Goal: Task Accomplishment & Management: Manage account settings

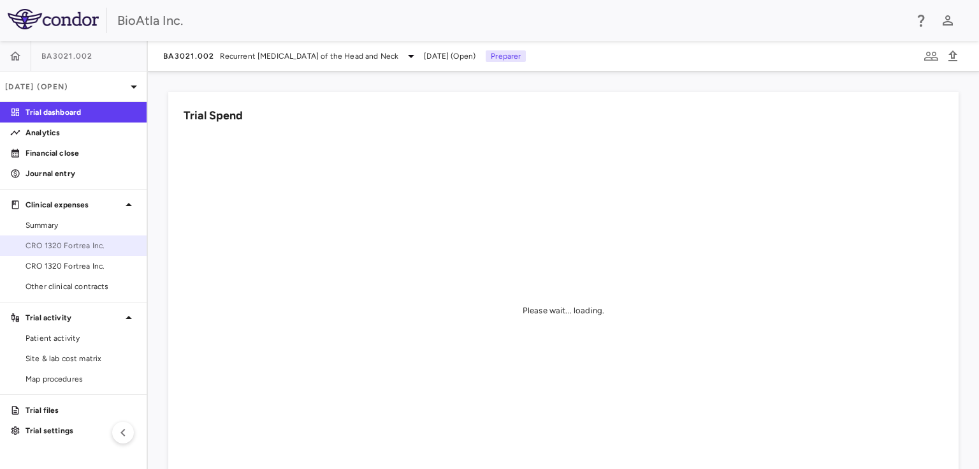
click at [72, 242] on span "CRO 1320 Fortrea Inc." at bounding box center [81, 245] width 111 height 11
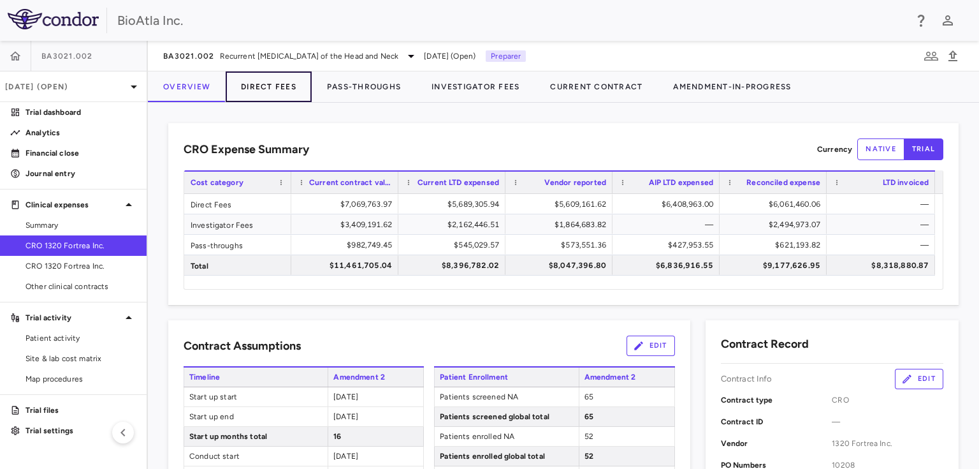
click at [290, 82] on button "Direct Fees" at bounding box center [269, 86] width 86 height 31
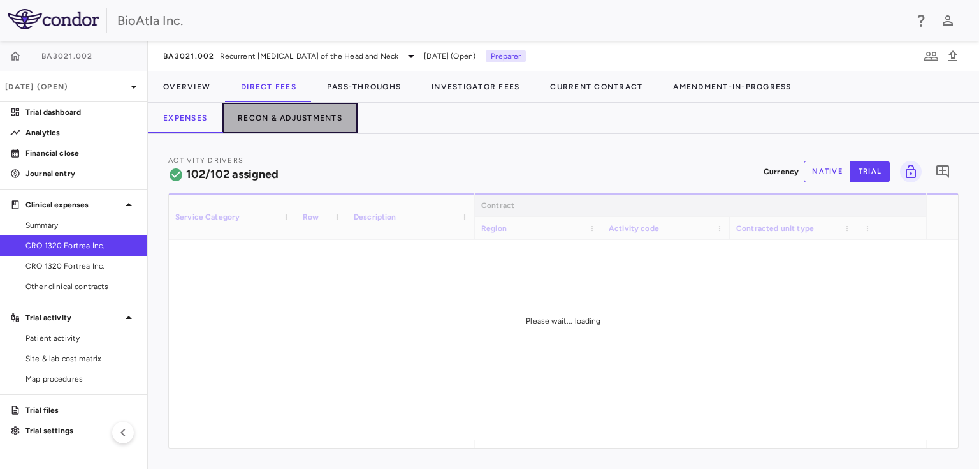
click at [328, 115] on button "Recon & Adjustments" at bounding box center [290, 118] width 135 height 31
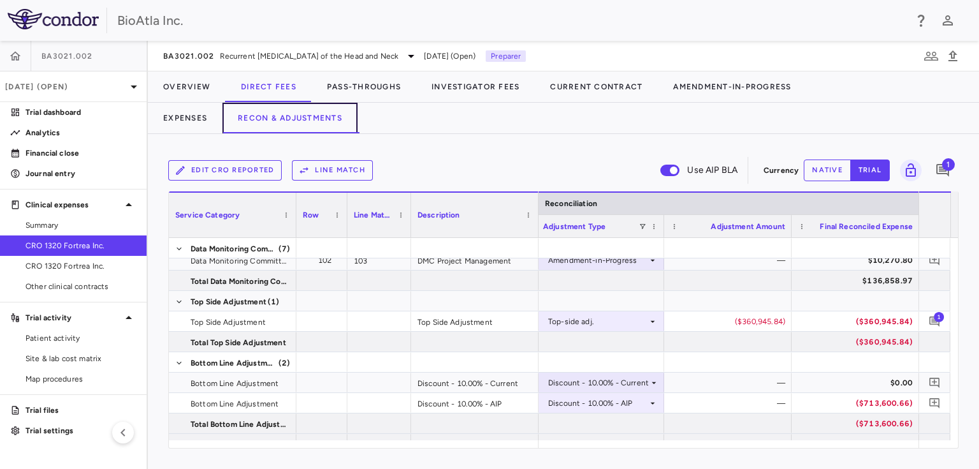
scroll to position [2552, 0]
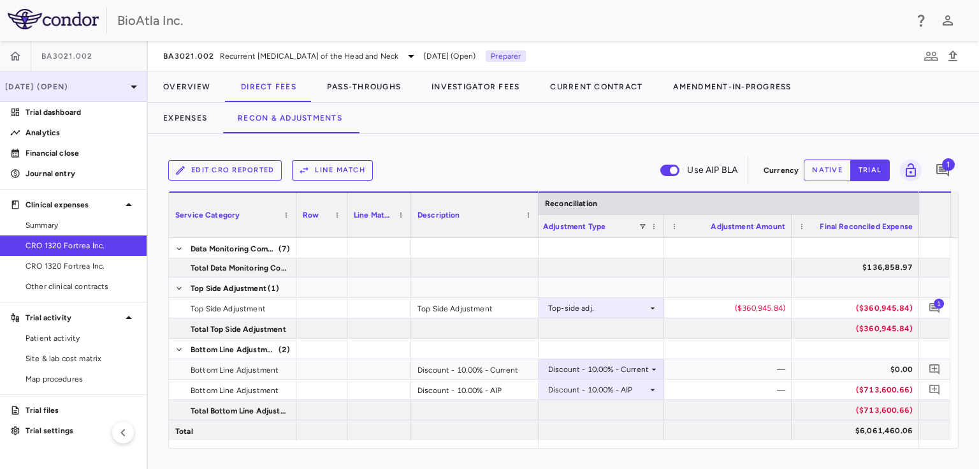
click at [134, 87] on icon at bounding box center [134, 86] width 6 height 3
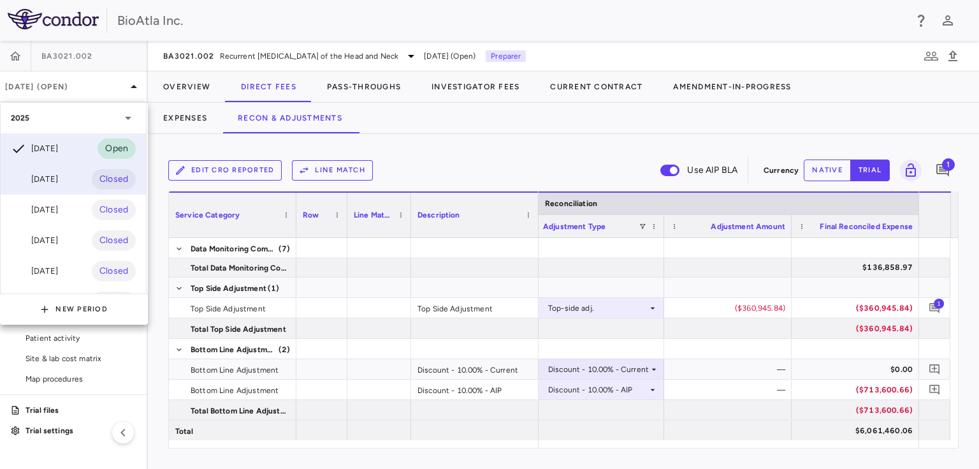
click at [51, 184] on div "[DATE]" at bounding box center [34, 179] width 47 height 15
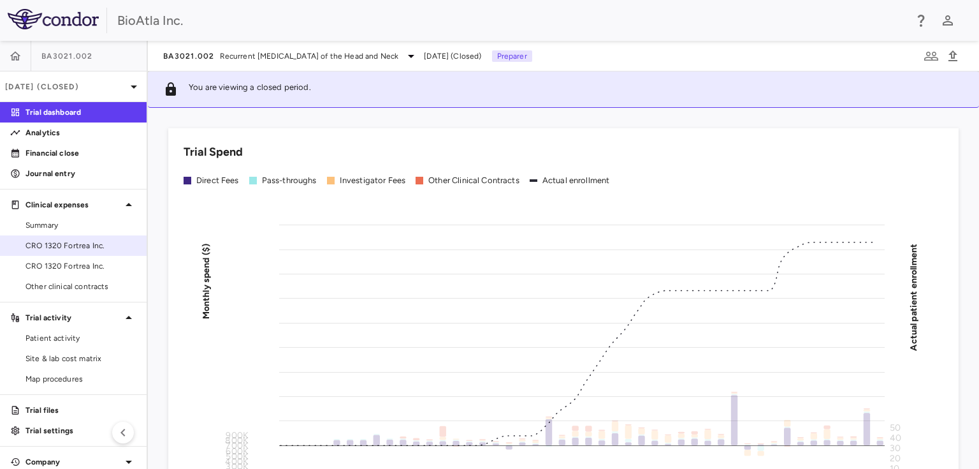
click at [69, 247] on span "CRO 1320 Fortrea Inc." at bounding box center [81, 245] width 111 height 11
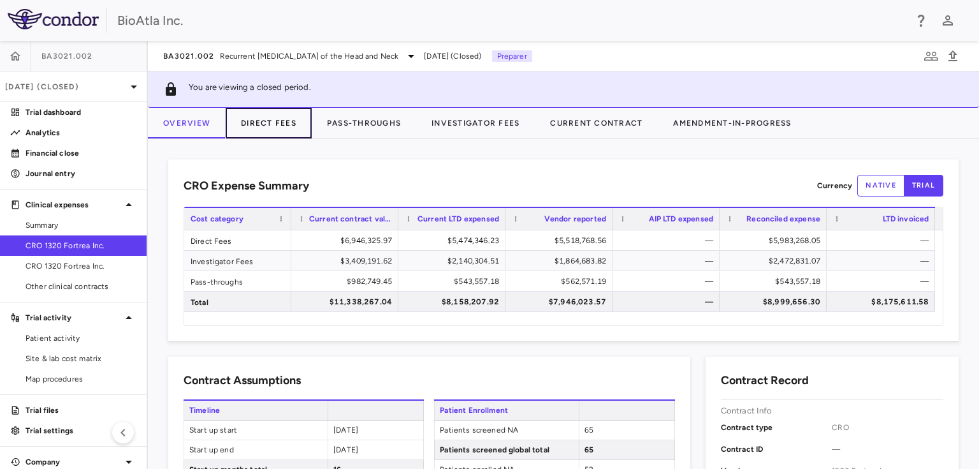
click at [286, 121] on button "Direct Fees" at bounding box center [269, 123] width 86 height 31
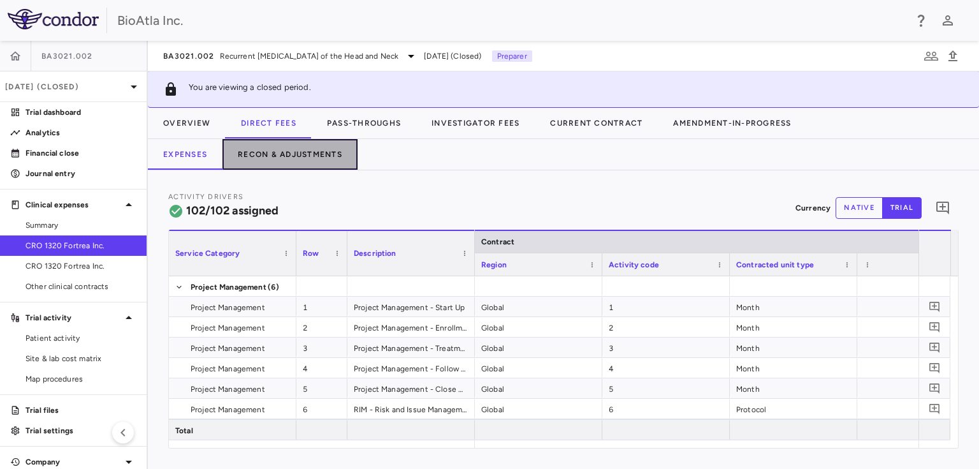
click at [288, 143] on button "Recon & Adjustments" at bounding box center [290, 154] width 135 height 31
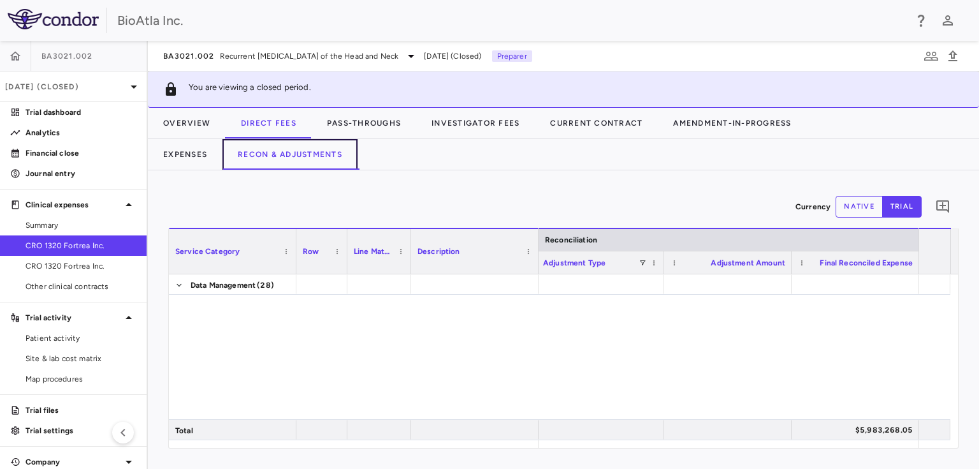
scroll to position [2527, 0]
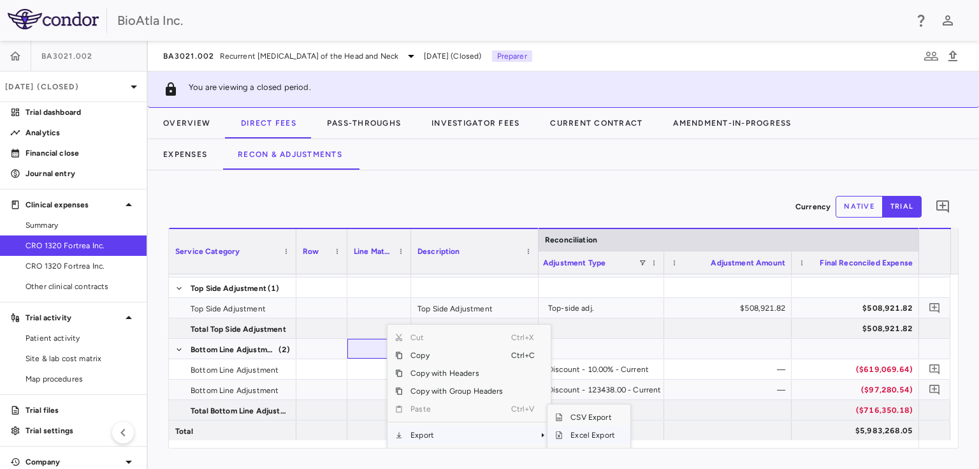
click at [599, 434] on span "Excel Export" at bounding box center [593, 435] width 60 height 18
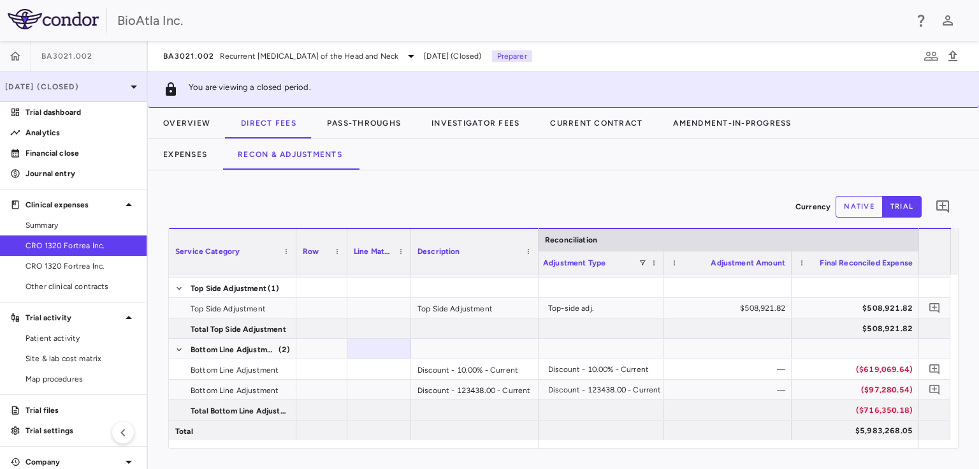
click at [126, 82] on icon at bounding box center [133, 86] width 15 height 15
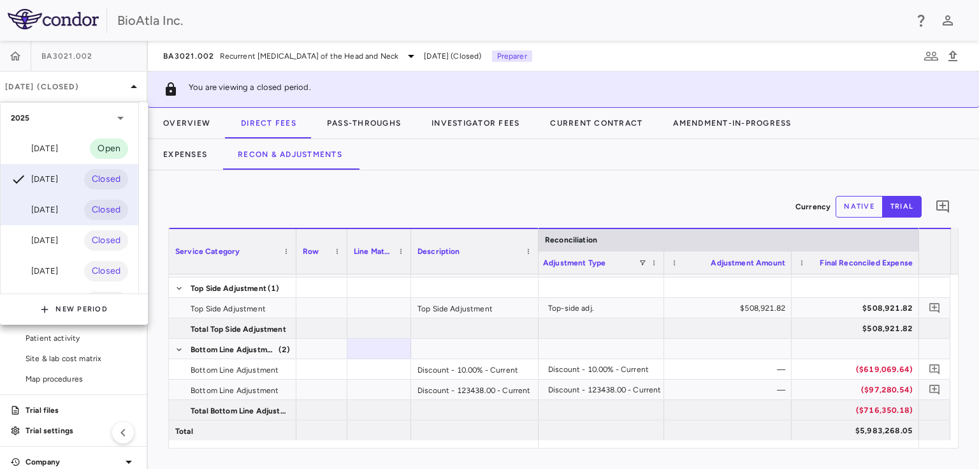
click at [45, 215] on div "[DATE]" at bounding box center [34, 209] width 47 height 15
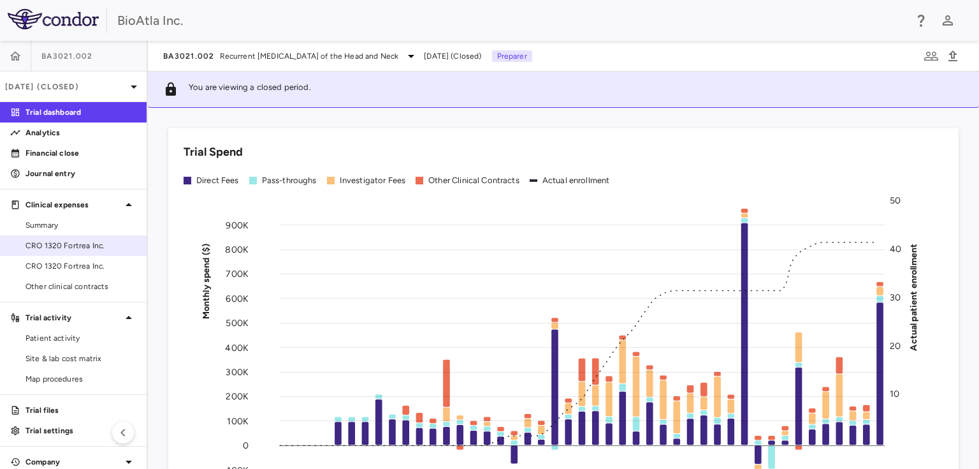
click at [72, 245] on span "CRO 1320 Fortrea Inc." at bounding box center [81, 245] width 111 height 11
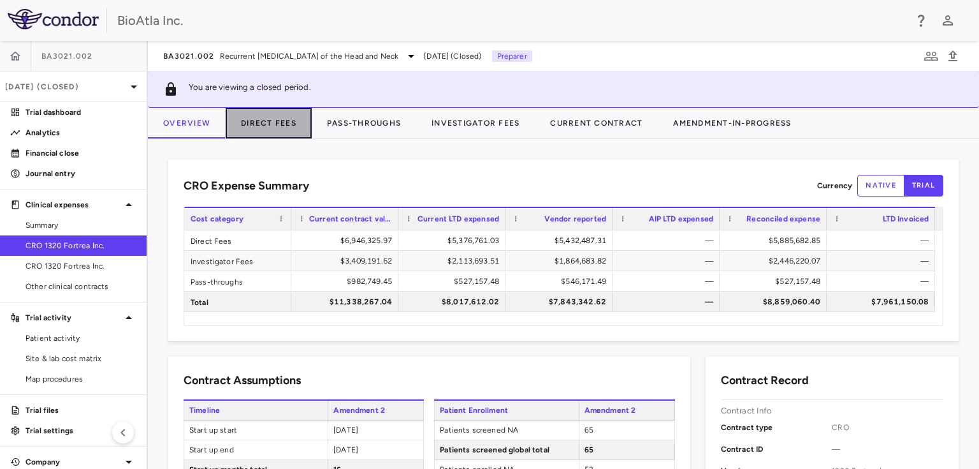
click at [268, 119] on button "Direct Fees" at bounding box center [269, 123] width 86 height 31
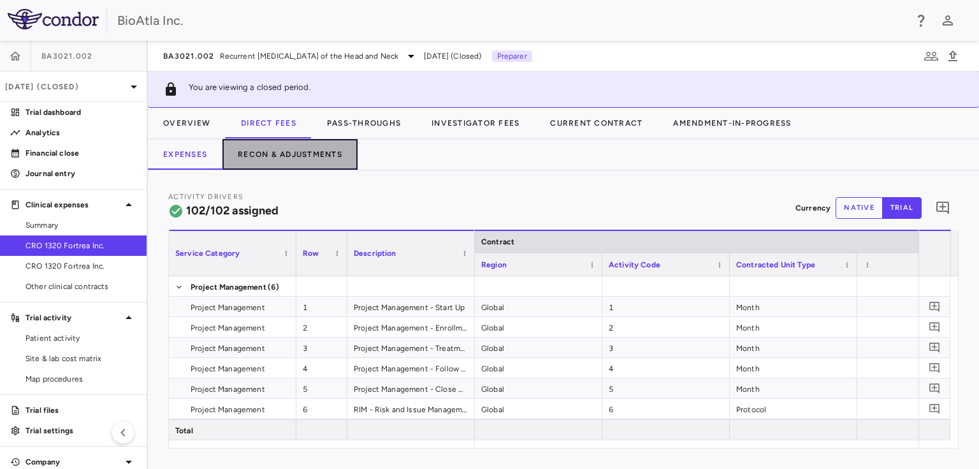
click at [309, 152] on button "Recon & Adjustments" at bounding box center [290, 154] width 135 height 31
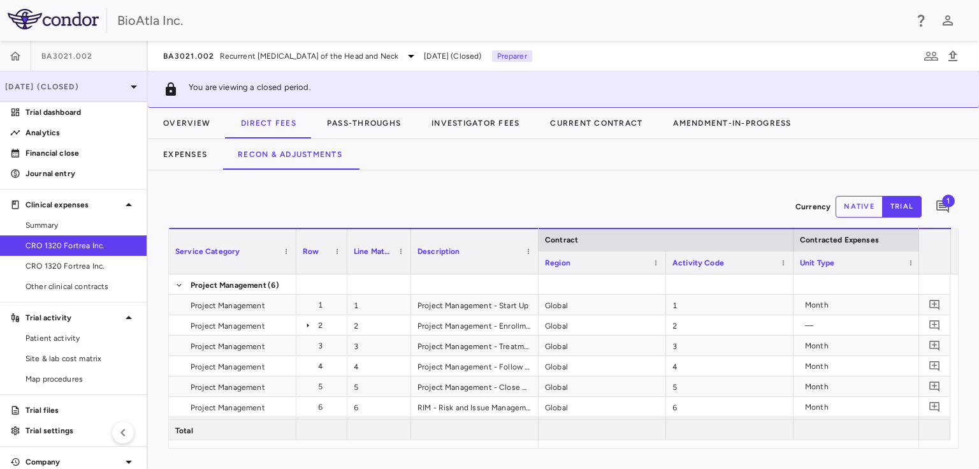
click at [124, 78] on div "[DATE] (Closed)" at bounding box center [73, 86] width 147 height 31
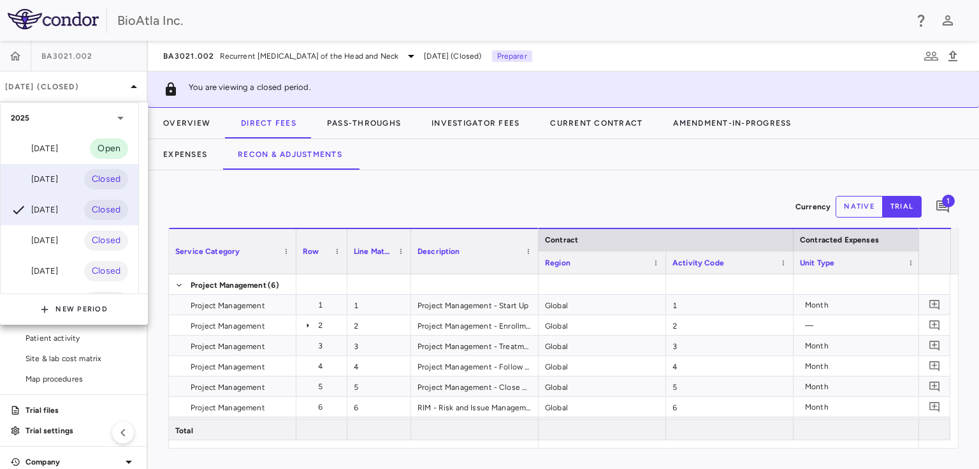
click at [51, 179] on div "[DATE]" at bounding box center [34, 179] width 47 height 15
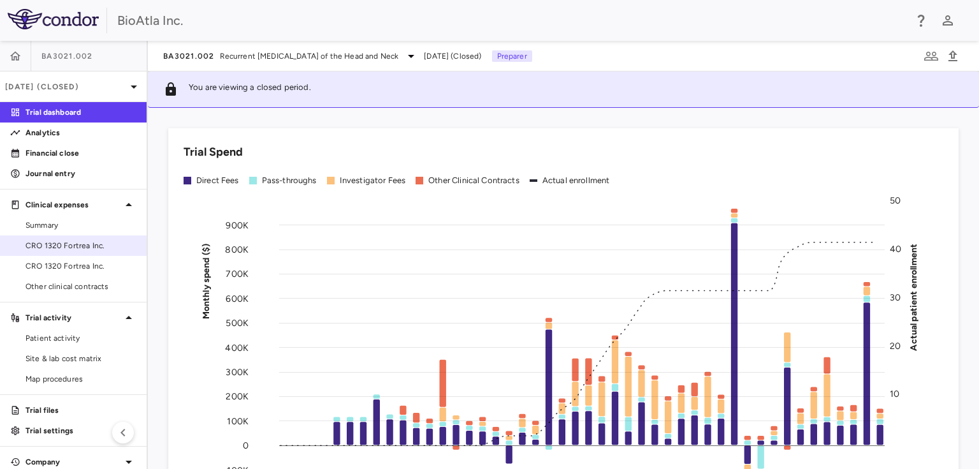
click at [54, 244] on span "CRO 1320 Fortrea Inc." at bounding box center [81, 245] width 111 height 11
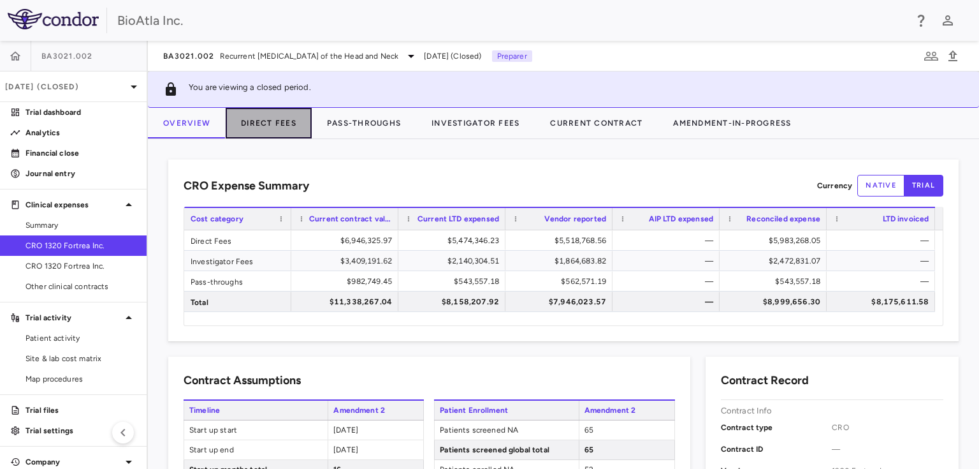
click at [288, 122] on button "Direct Fees" at bounding box center [269, 123] width 86 height 31
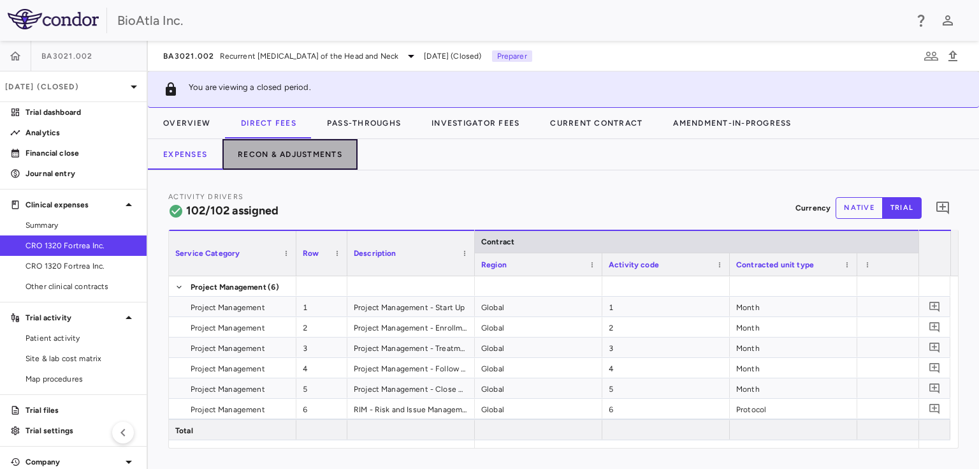
click at [287, 154] on button "Recon & Adjustments" at bounding box center [290, 154] width 135 height 31
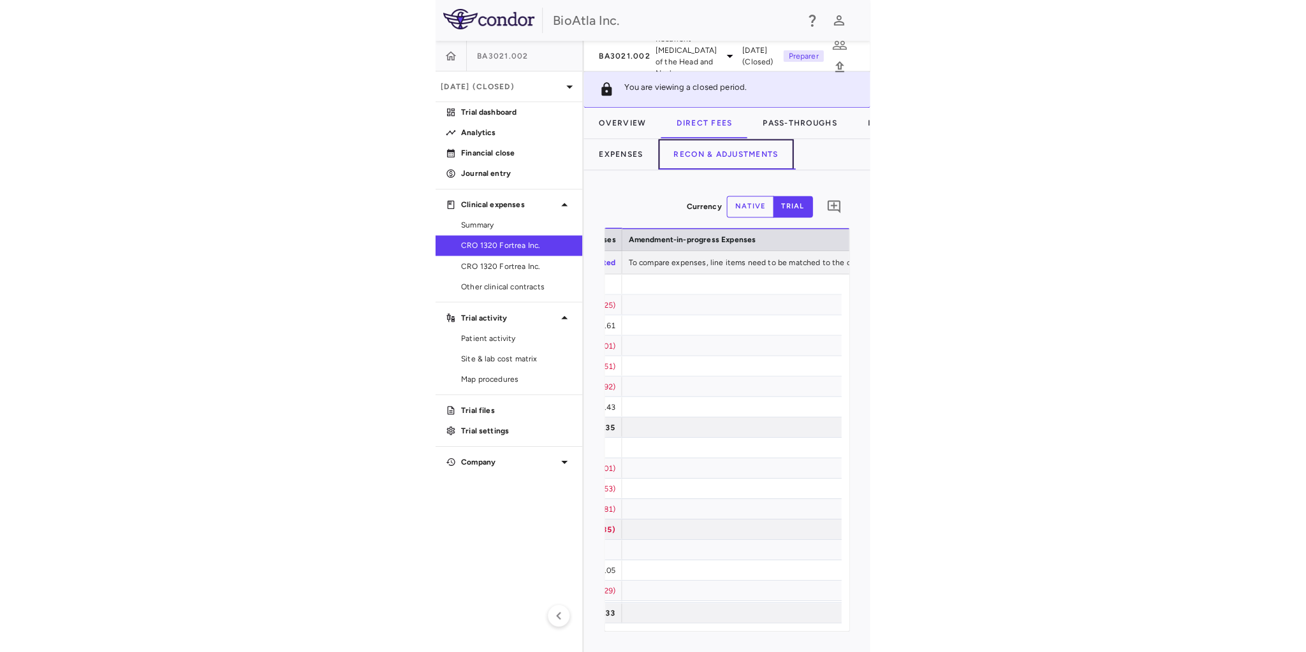
scroll to position [0, 1939]
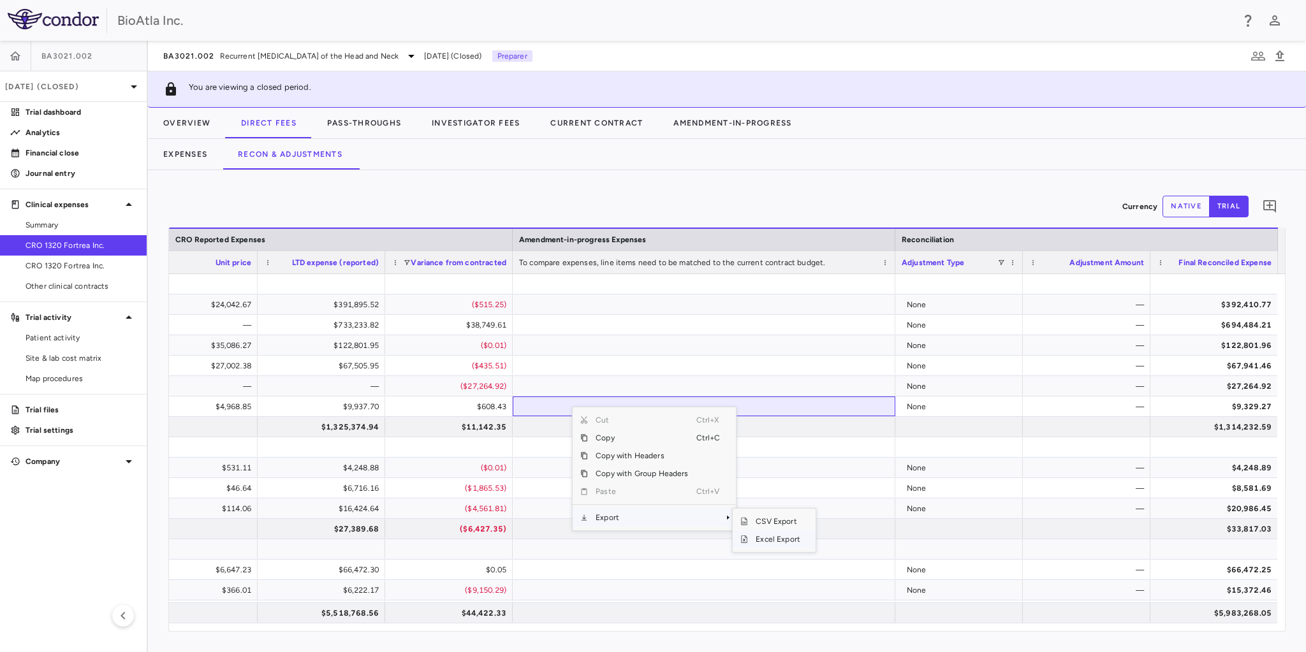
click at [775, 541] on span "Excel Export" at bounding box center [778, 540] width 60 height 18
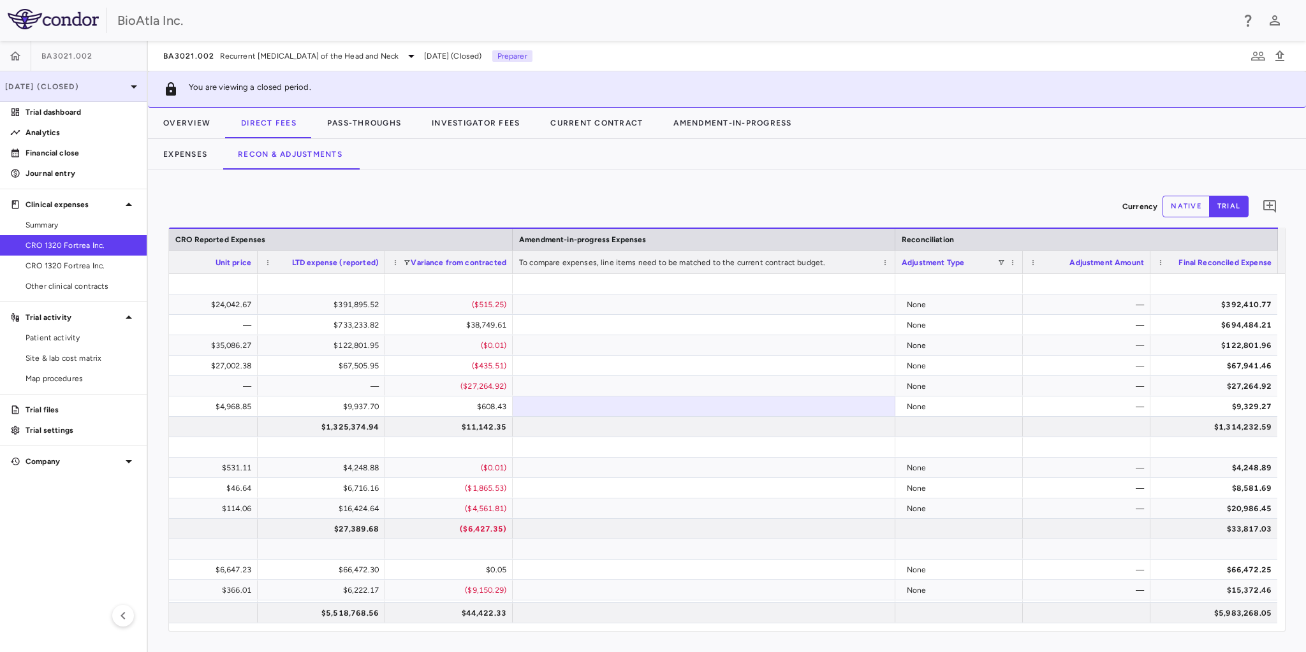
click at [108, 88] on p "[DATE] (Closed)" at bounding box center [65, 86] width 121 height 11
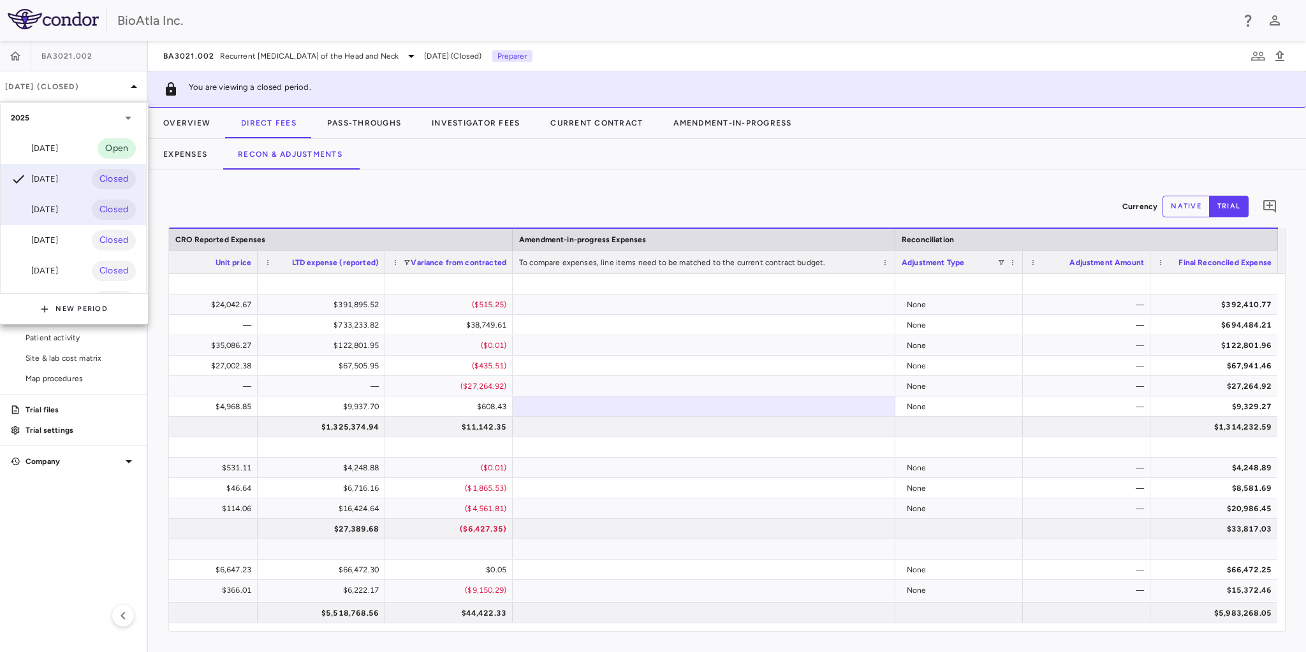
click at [52, 212] on div "[DATE]" at bounding box center [34, 209] width 47 height 15
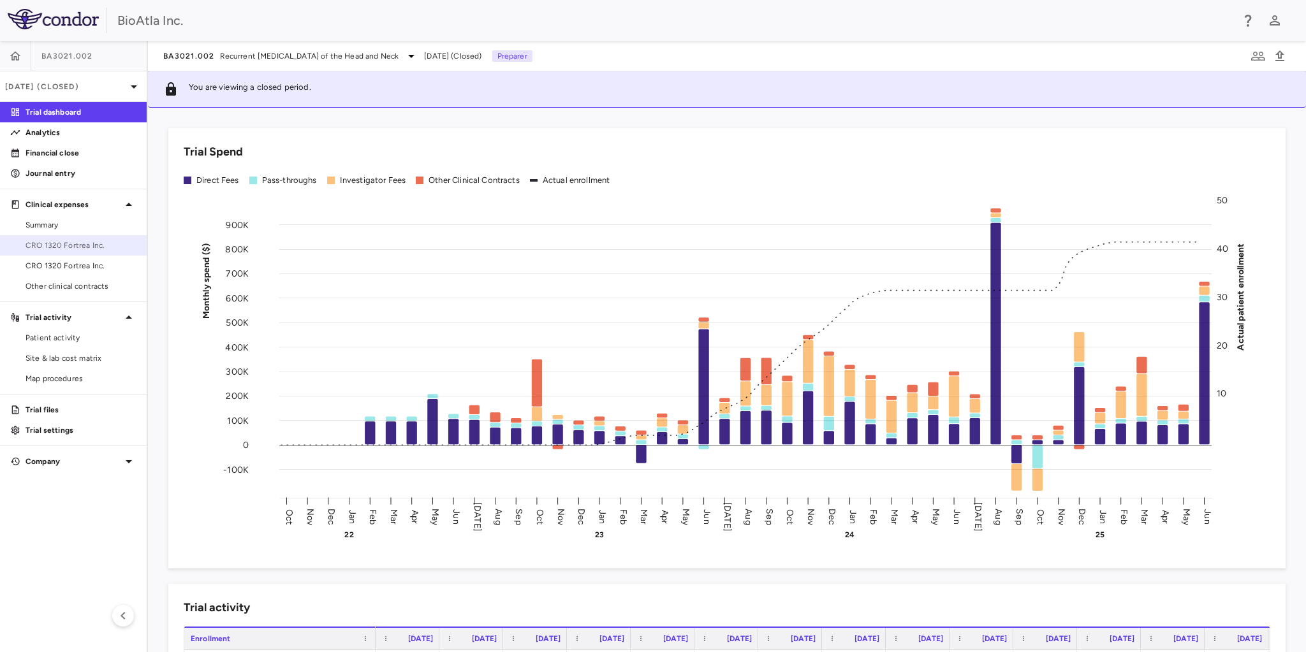
click at [89, 247] on span "CRO 1320 Fortrea Inc." at bounding box center [81, 245] width 111 height 11
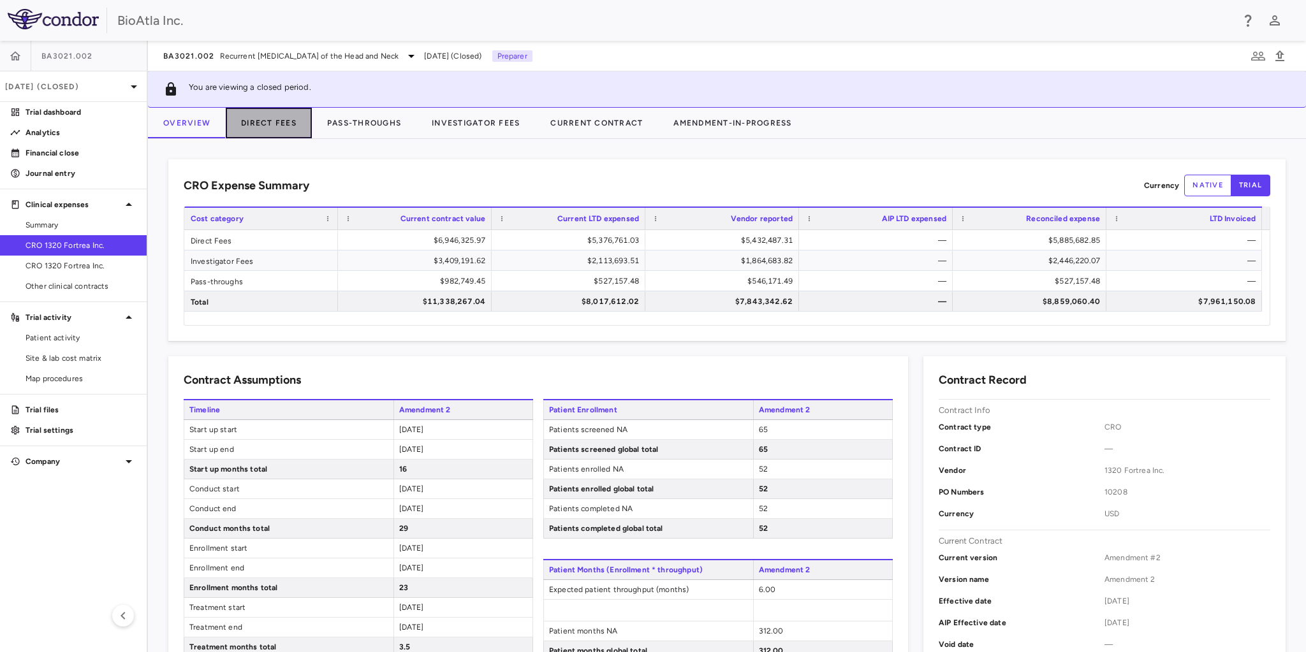
click at [268, 121] on button "Direct Fees" at bounding box center [269, 123] width 86 height 31
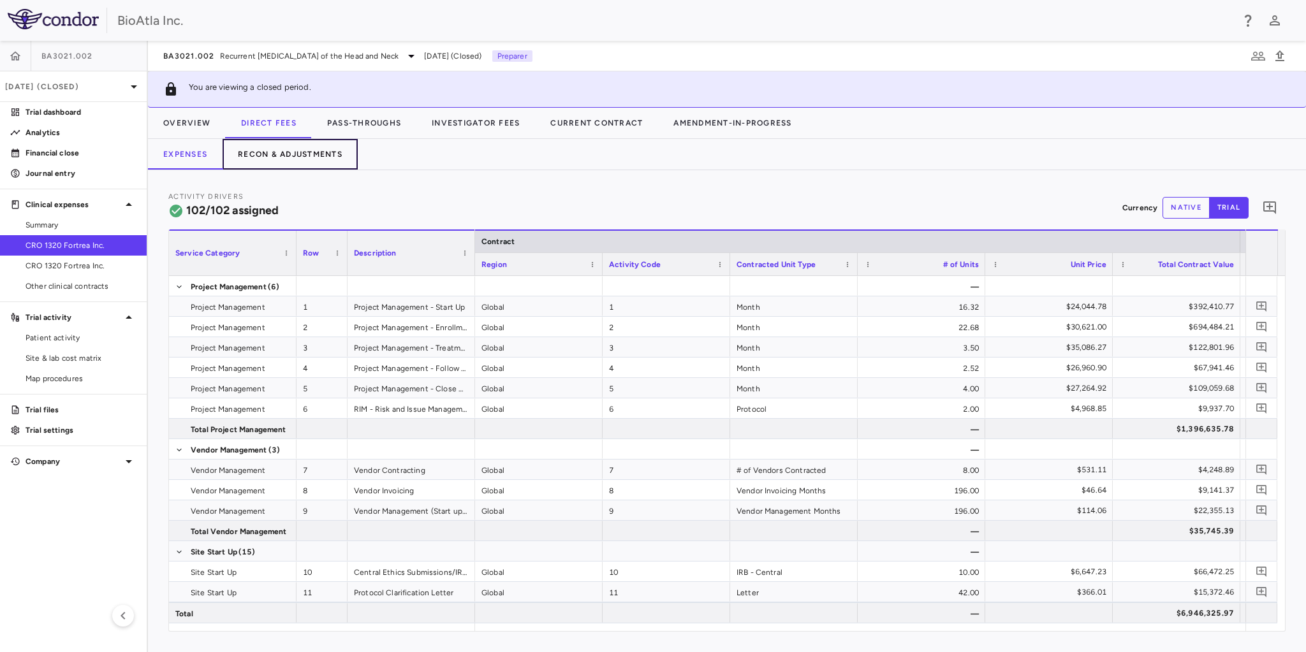
click at [313, 150] on button "Recon & Adjustments" at bounding box center [290, 154] width 135 height 31
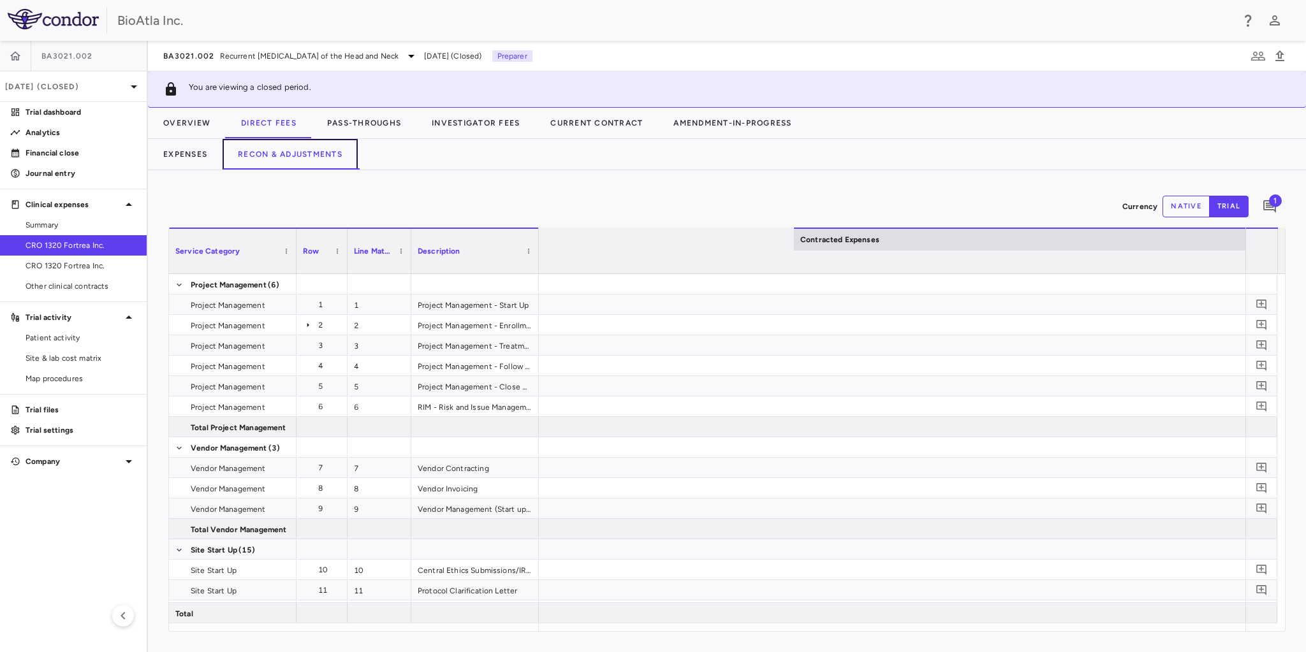
scroll to position [0, 1650]
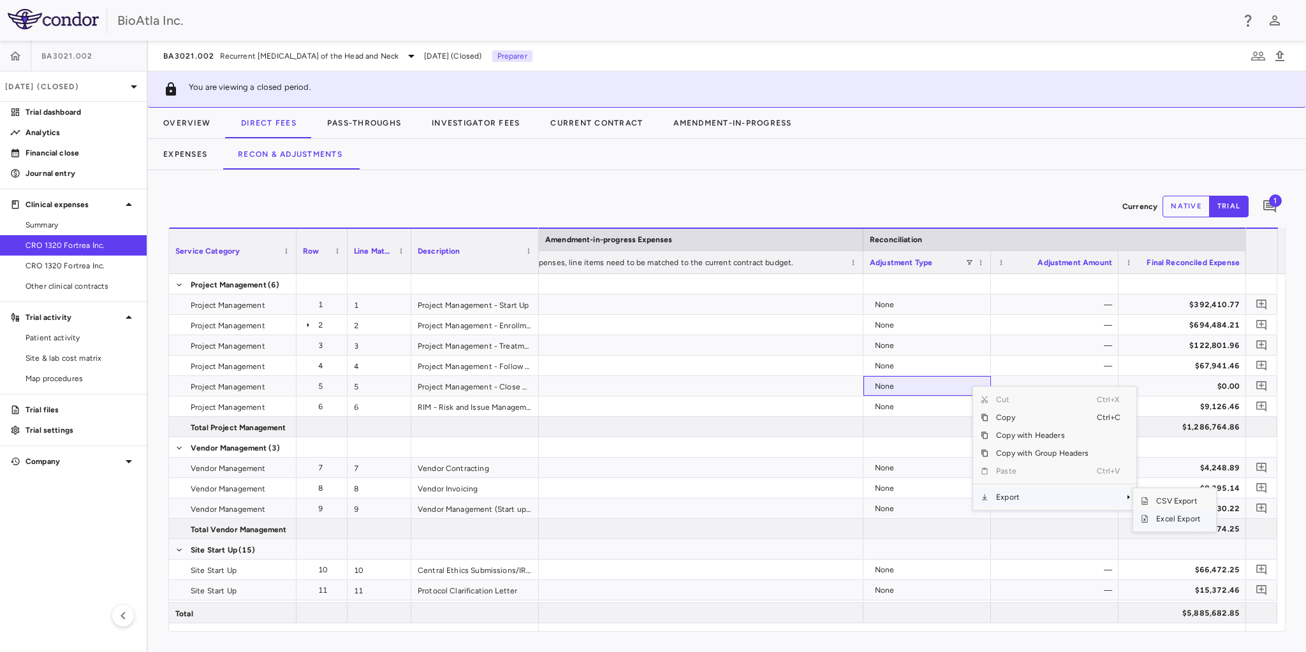
click at [1173, 522] on span "Excel Export" at bounding box center [1178, 519] width 60 height 18
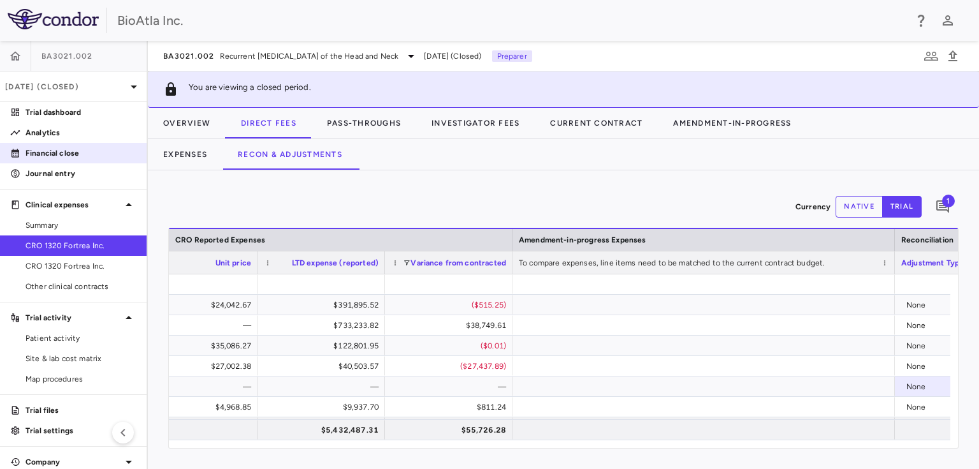
click at [37, 156] on p "Financial close" at bounding box center [81, 152] width 111 height 11
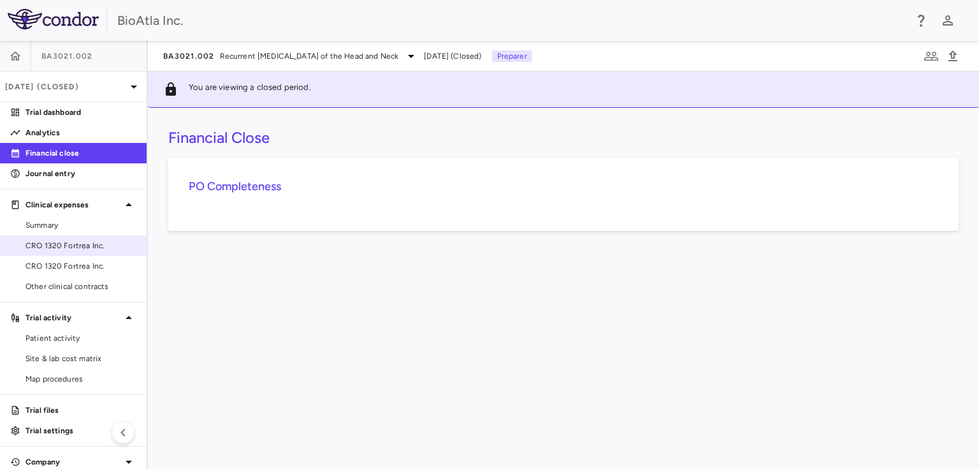
click at [56, 249] on span "CRO 1320 Fortrea Inc." at bounding box center [81, 245] width 111 height 11
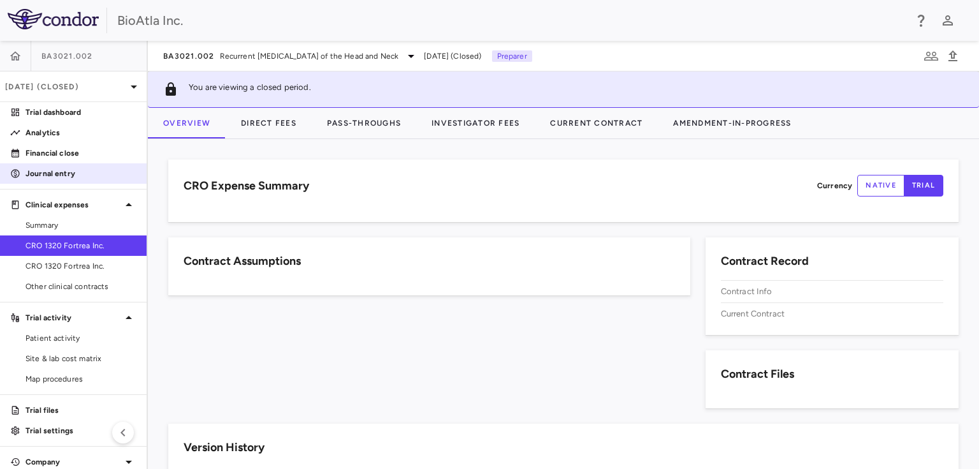
click at [40, 170] on p "Journal entry" at bounding box center [81, 173] width 111 height 11
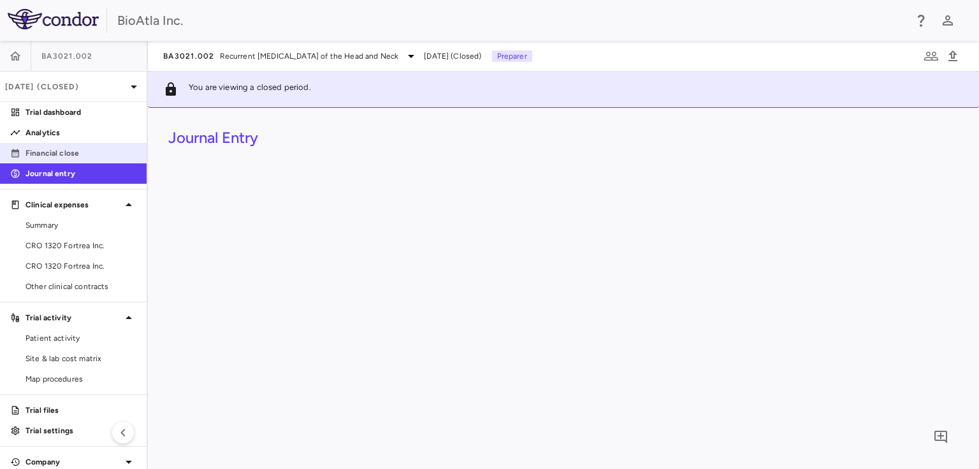
click at [43, 152] on p "Financial close" at bounding box center [81, 152] width 111 height 11
